Goal: Task Accomplishment & Management: Manage account settings

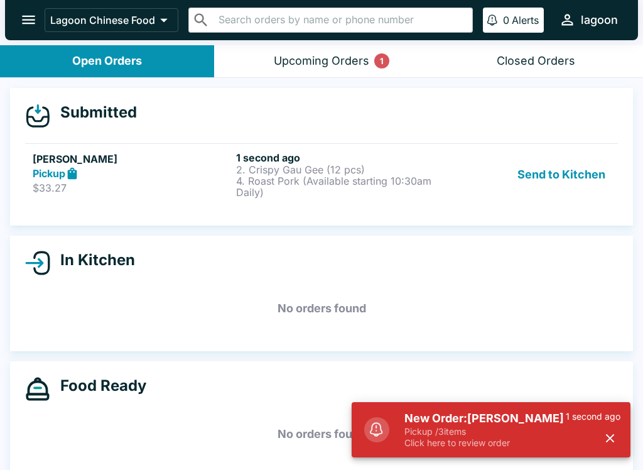
click at [206, 174] on div "Pickup" at bounding box center [132, 173] width 198 height 14
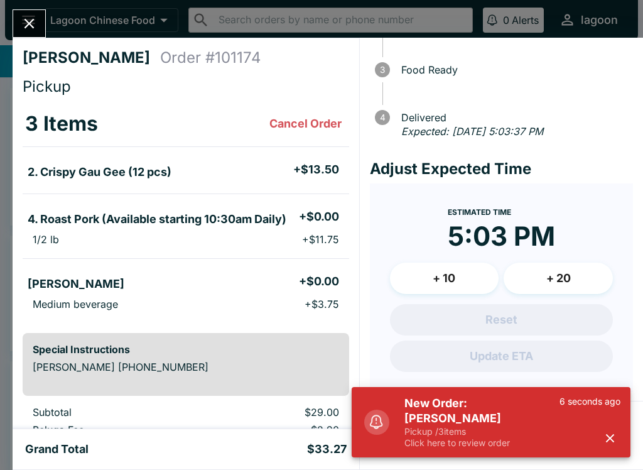
scroll to position [109, 0]
click at [617, 443] on button "button" at bounding box center [610, 438] width 21 height 21
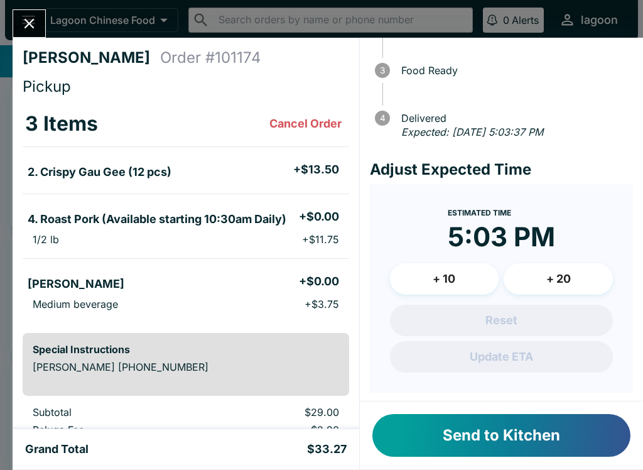
click at [505, 440] on button "Send to Kitchen" at bounding box center [501, 435] width 258 height 43
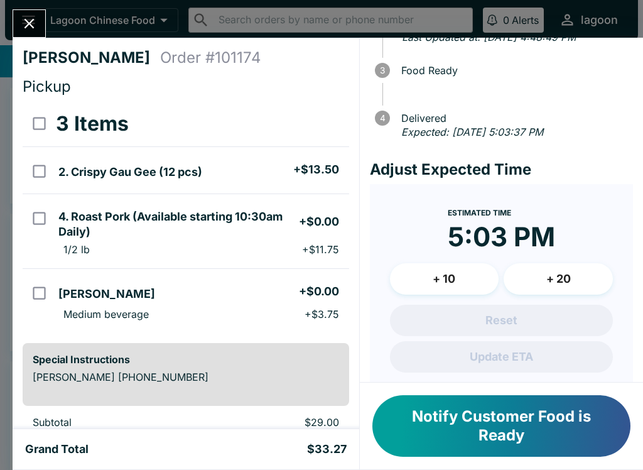
click at [30, 21] on icon "Close" at bounding box center [29, 23] width 17 height 17
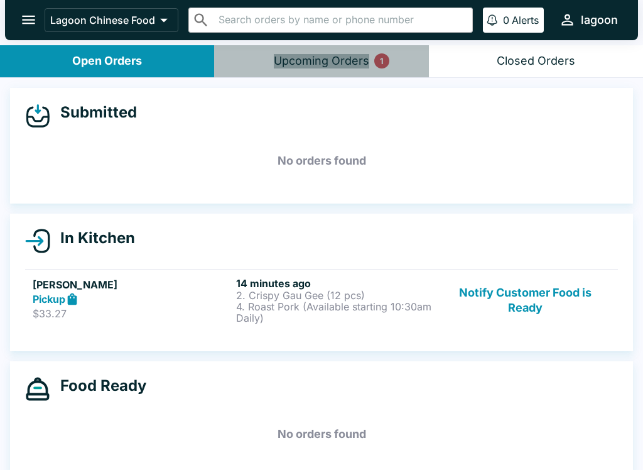
click at [336, 55] on div "Upcoming Orders 1" at bounding box center [321, 61] width 95 height 14
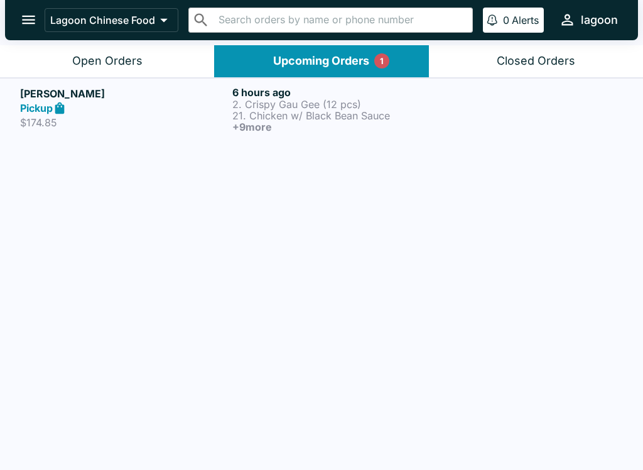
click at [111, 108] on div "Pickup" at bounding box center [123, 108] width 207 height 14
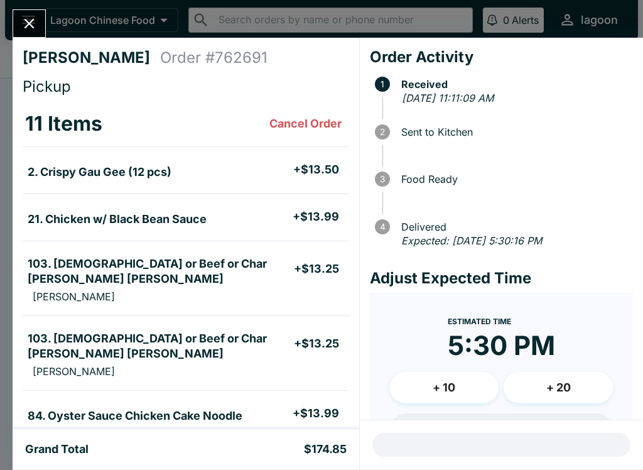
click at [33, 22] on icon "Close" at bounding box center [29, 23] width 17 height 17
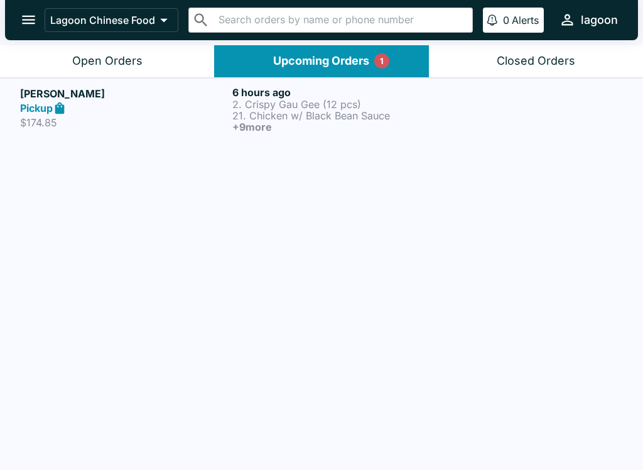
click at [121, 63] on div "Open Orders" at bounding box center [107, 61] width 70 height 14
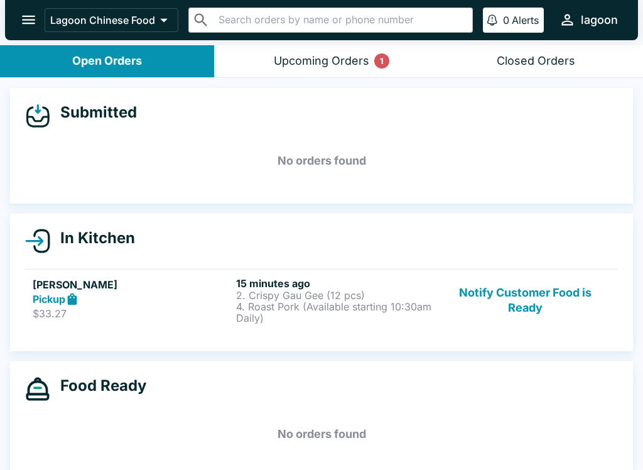
click at [156, 303] on div "Pickup" at bounding box center [132, 299] width 198 height 14
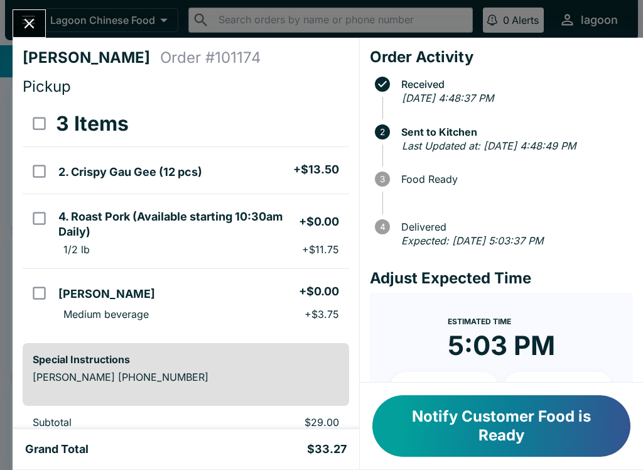
click at [31, 28] on icon "Close" at bounding box center [29, 23] width 17 height 17
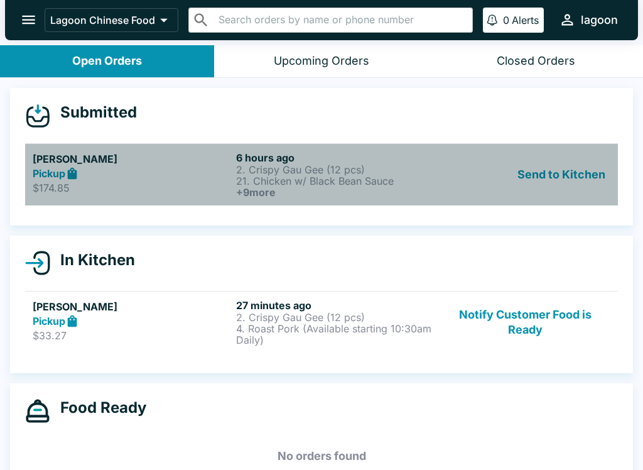
click at [181, 163] on h5 "[PERSON_NAME]" at bounding box center [132, 158] width 198 height 15
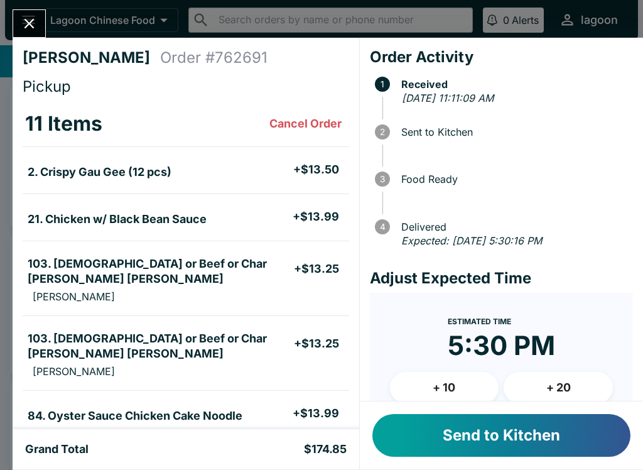
click at [517, 438] on button "Send to Kitchen" at bounding box center [501, 435] width 258 height 43
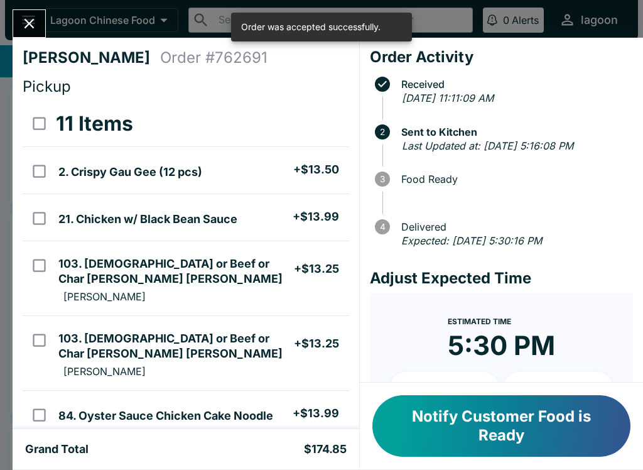
click at [504, 422] on button "Notify Customer Food is Ready" at bounding box center [501, 426] width 258 height 62
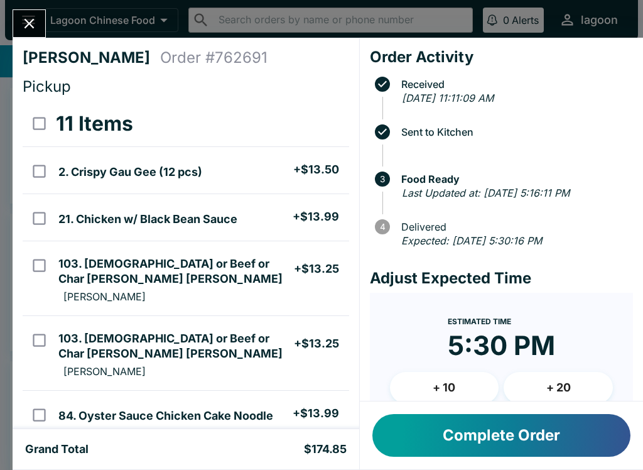
click at [26, 19] on icon "Close" at bounding box center [29, 24] width 10 height 10
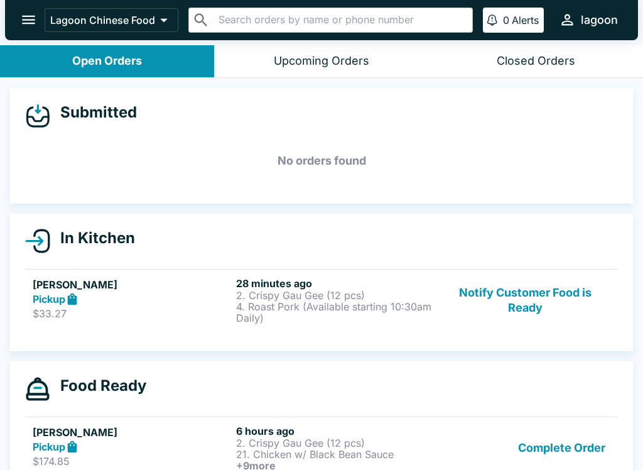
click at [161, 303] on div "Pickup" at bounding box center [132, 299] width 198 height 14
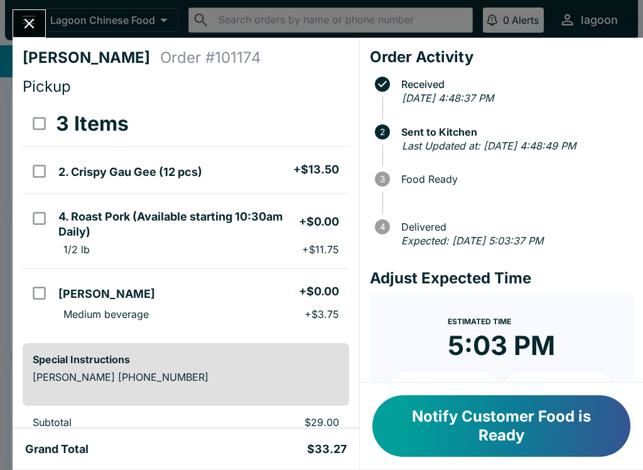
click at [506, 431] on button "Notify Customer Food is Ready" at bounding box center [501, 426] width 258 height 62
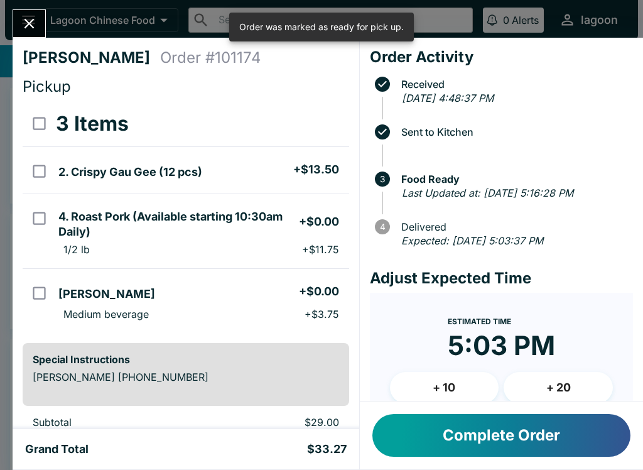
click at [522, 448] on button "Complete Order" at bounding box center [501, 435] width 258 height 43
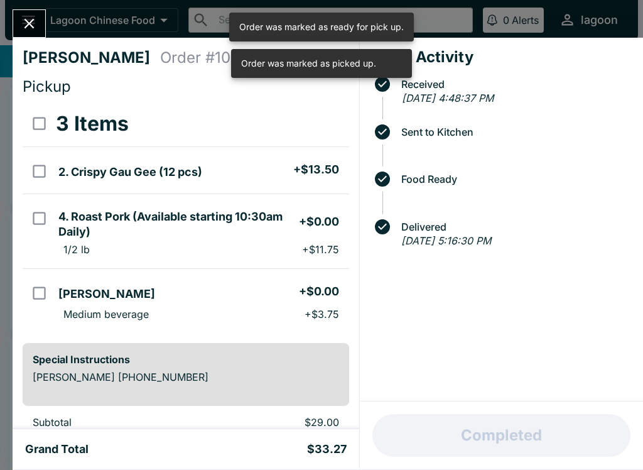
click at [26, 28] on icon "Close" at bounding box center [29, 24] width 10 height 10
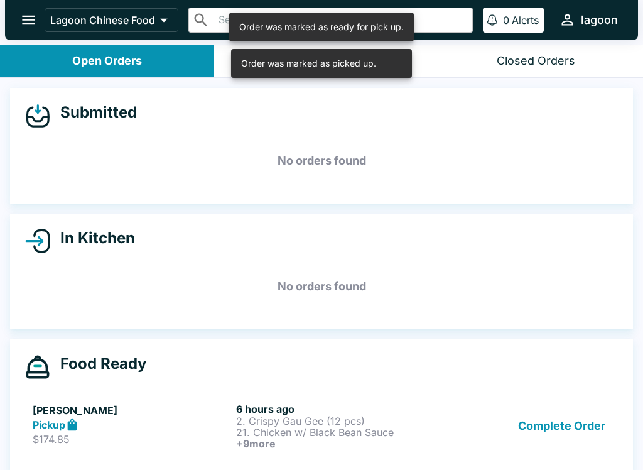
click at [138, 425] on div "Pickup" at bounding box center [132, 425] width 198 height 14
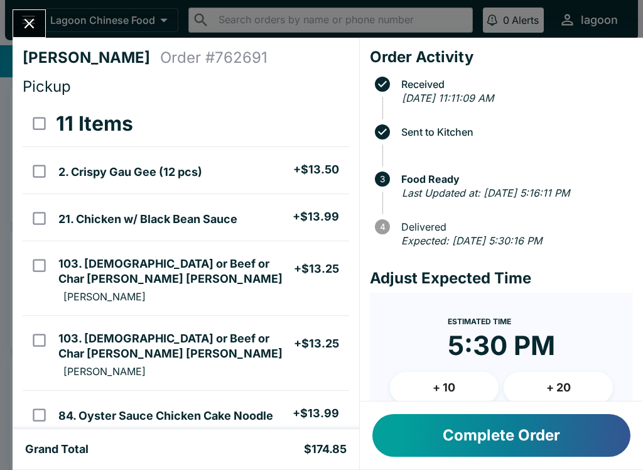
click at [19, 12] on button "Close" at bounding box center [29, 23] width 32 height 27
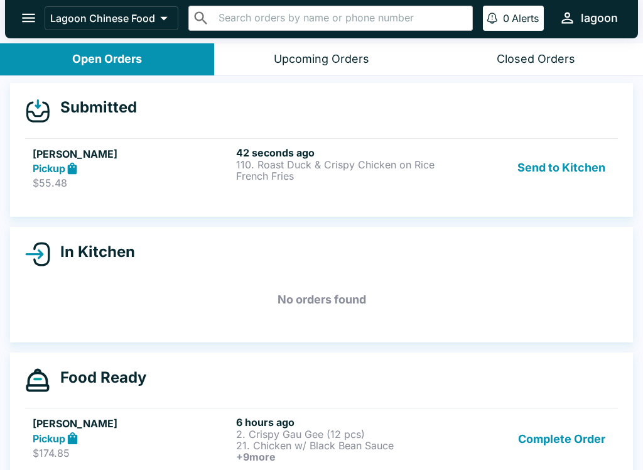
click at [344, 172] on p "French Fries" at bounding box center [335, 175] width 198 height 11
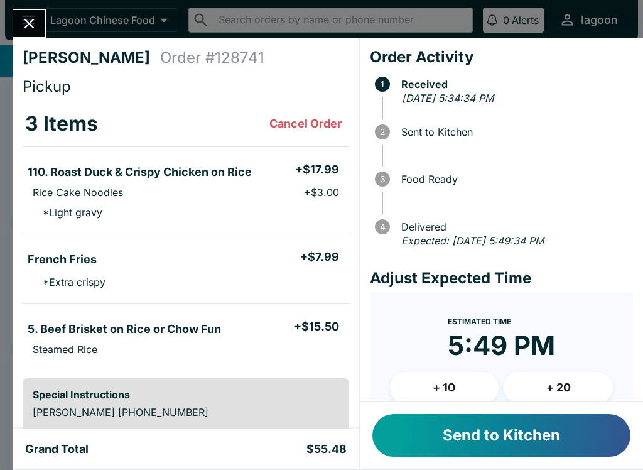
click at [520, 438] on button "Send to Kitchen" at bounding box center [501, 435] width 258 height 43
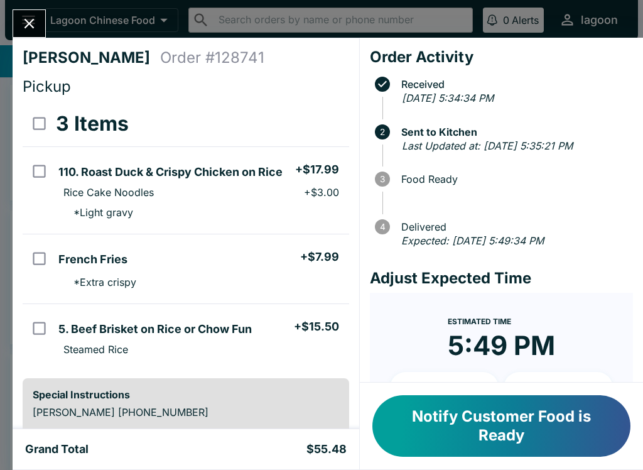
click at [525, 434] on button "Notify Customer Food is Ready" at bounding box center [501, 426] width 258 height 62
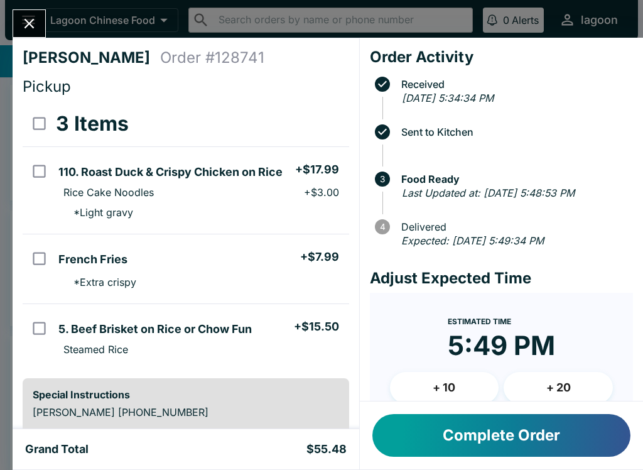
click at [512, 423] on button "Complete Order" at bounding box center [501, 435] width 258 height 43
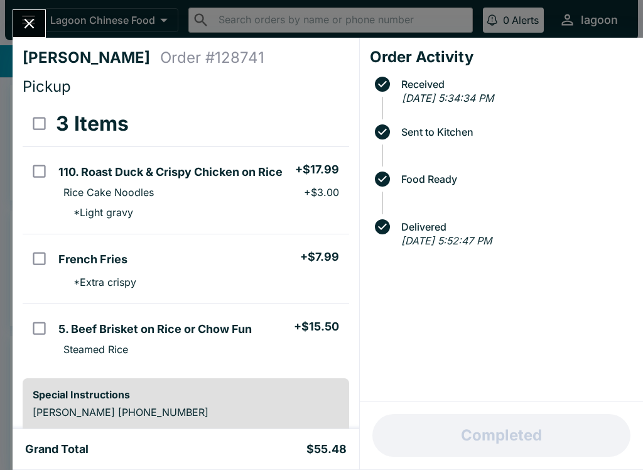
click at [36, 23] on icon "Close" at bounding box center [29, 23] width 17 height 17
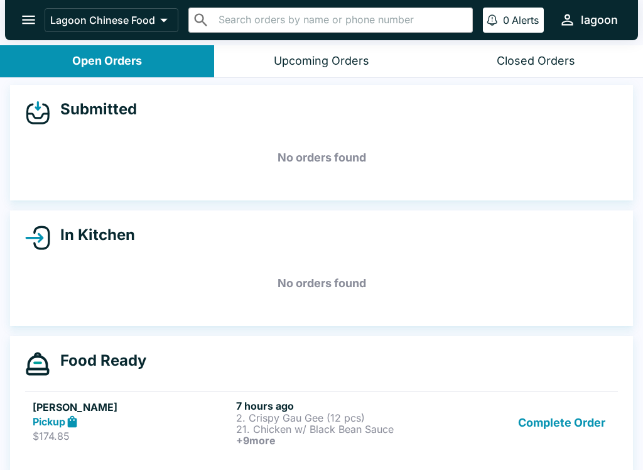
click at [111, 446] on link "[PERSON_NAME] Pickup $174.85 7 hours ago 2. Crispy Gau Gee (12 pcs) 21. Chicken…" at bounding box center [321, 422] width 593 height 62
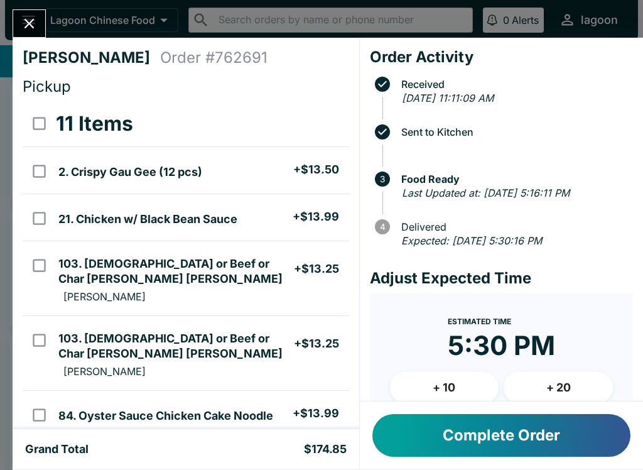
click at [456, 440] on button "Complete Order" at bounding box center [501, 435] width 258 height 43
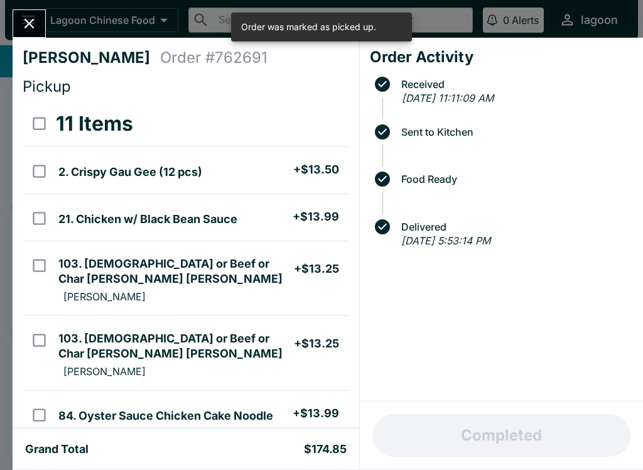
click at [40, 18] on button "Close" at bounding box center [29, 23] width 32 height 27
